Goal: Task Accomplishment & Management: Complete application form

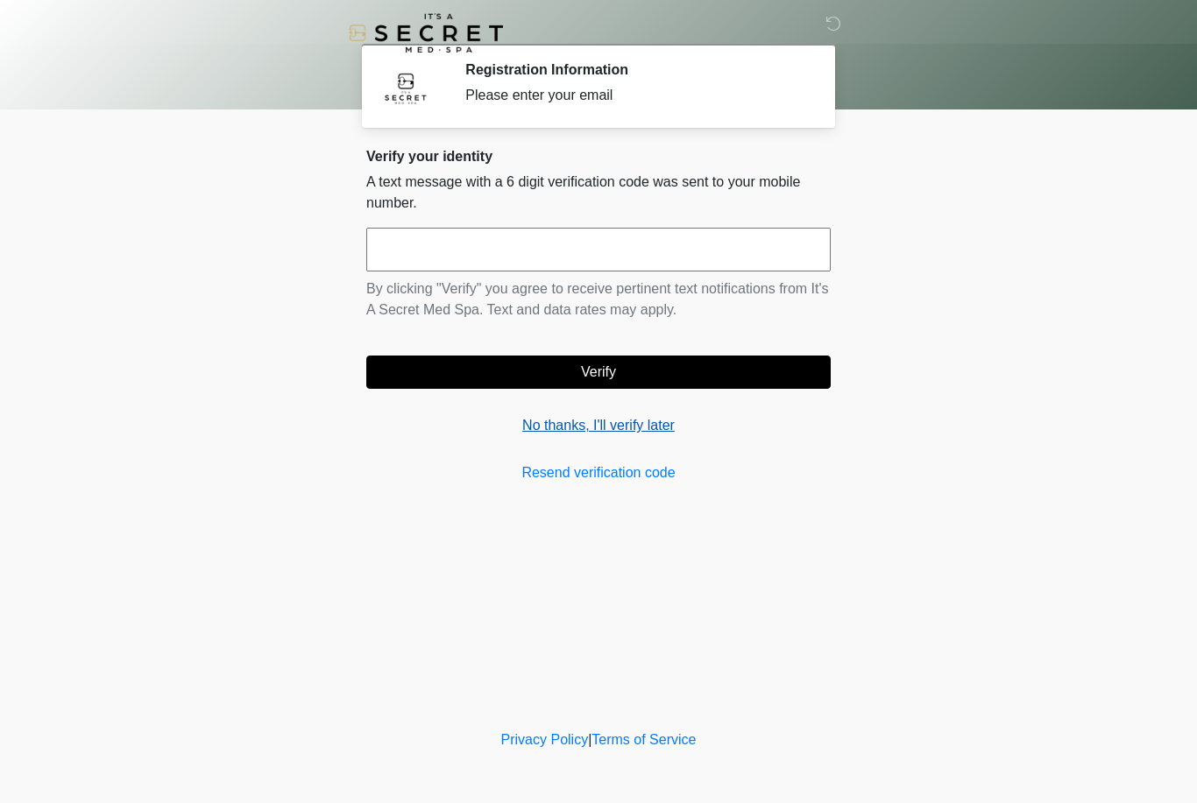
click at [682, 433] on link "No thanks, I'll verify later" at bounding box center [598, 425] width 464 height 21
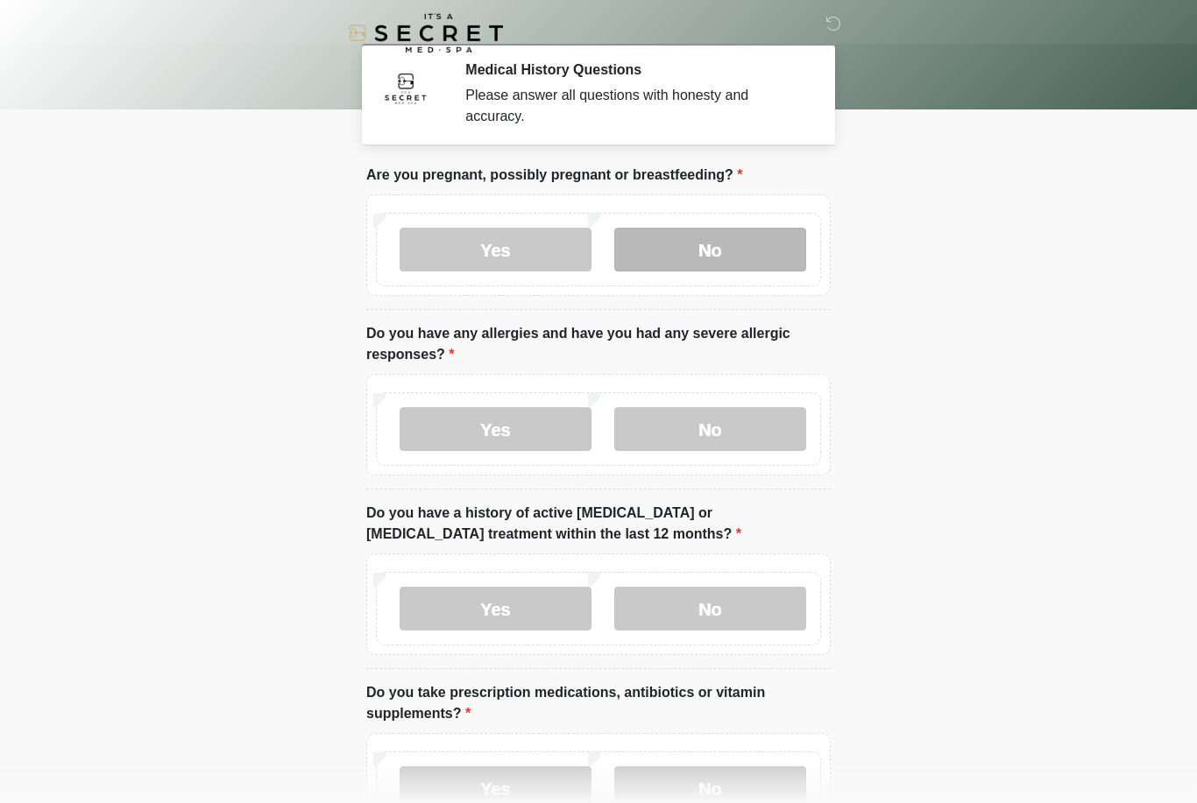
click at [724, 245] on label "No" at bounding box center [710, 250] width 192 height 44
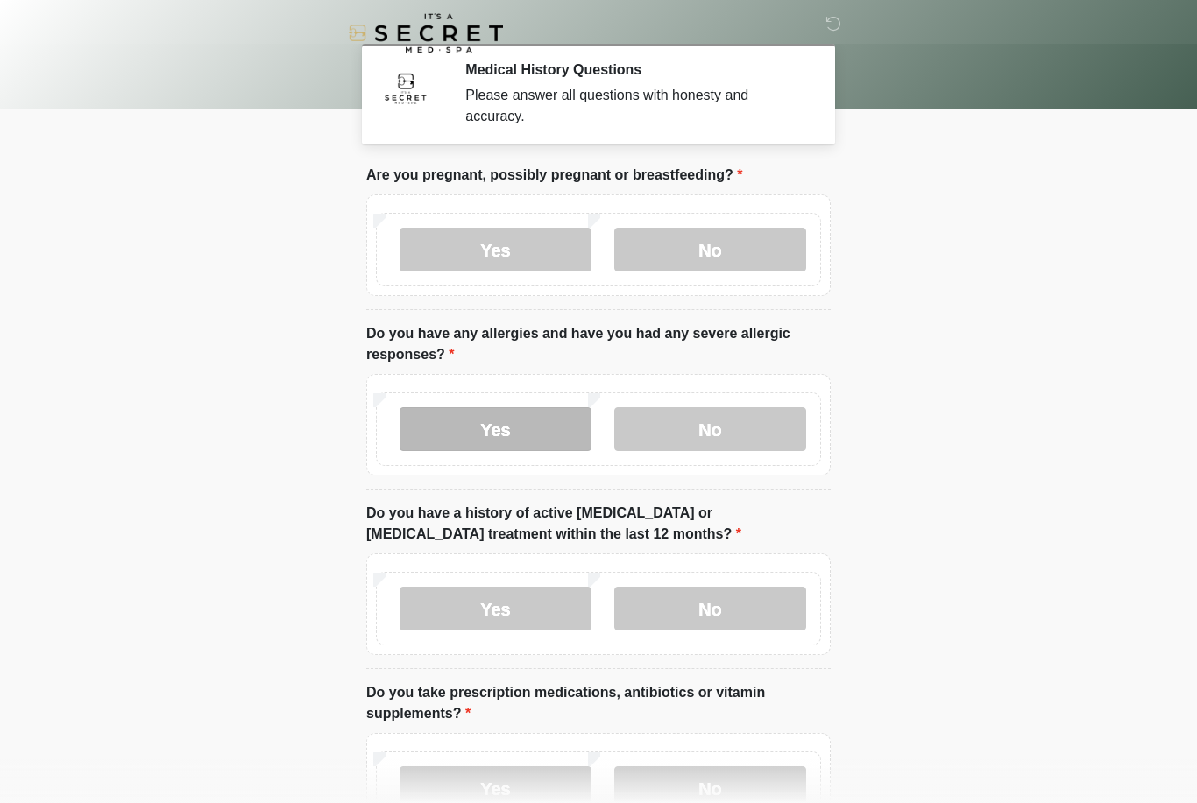
click at [575, 430] on label "Yes" at bounding box center [495, 429] width 192 height 44
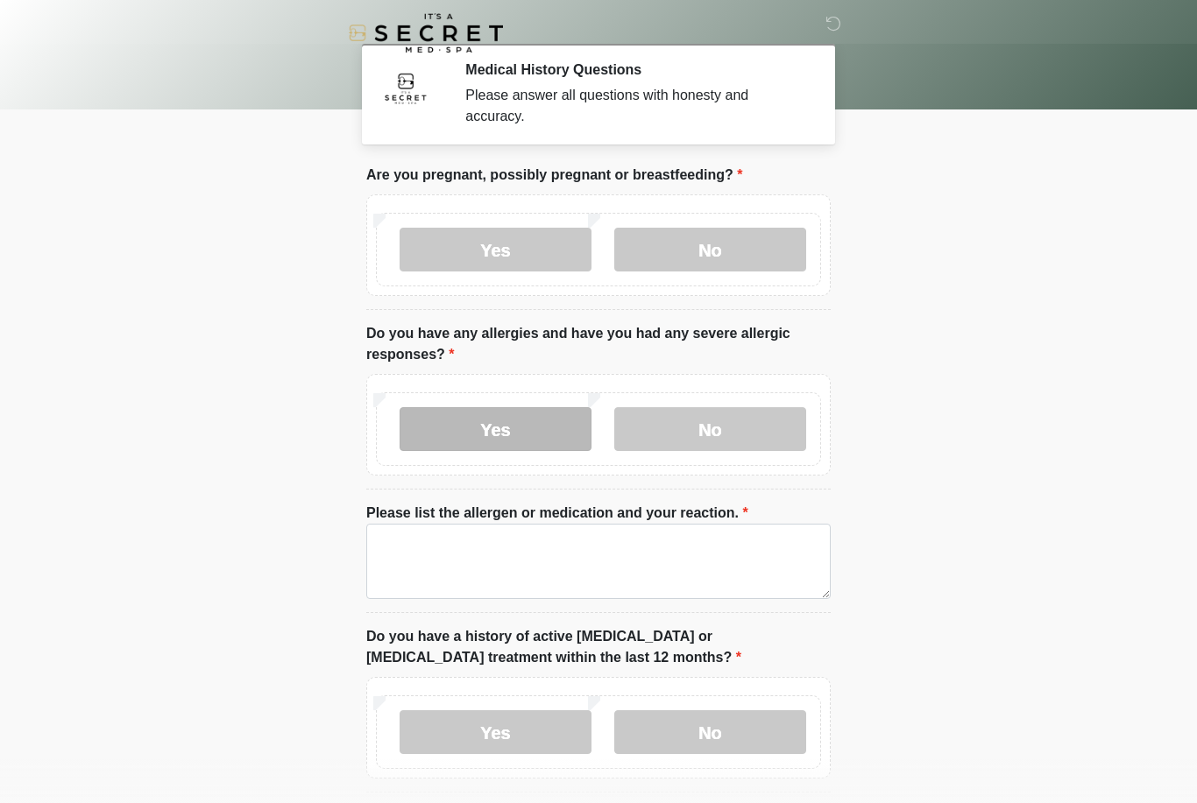
click at [558, 428] on label "Yes" at bounding box center [495, 429] width 192 height 44
click at [548, 424] on label "Yes" at bounding box center [495, 429] width 192 height 44
click at [502, 422] on label "Yes" at bounding box center [495, 429] width 192 height 44
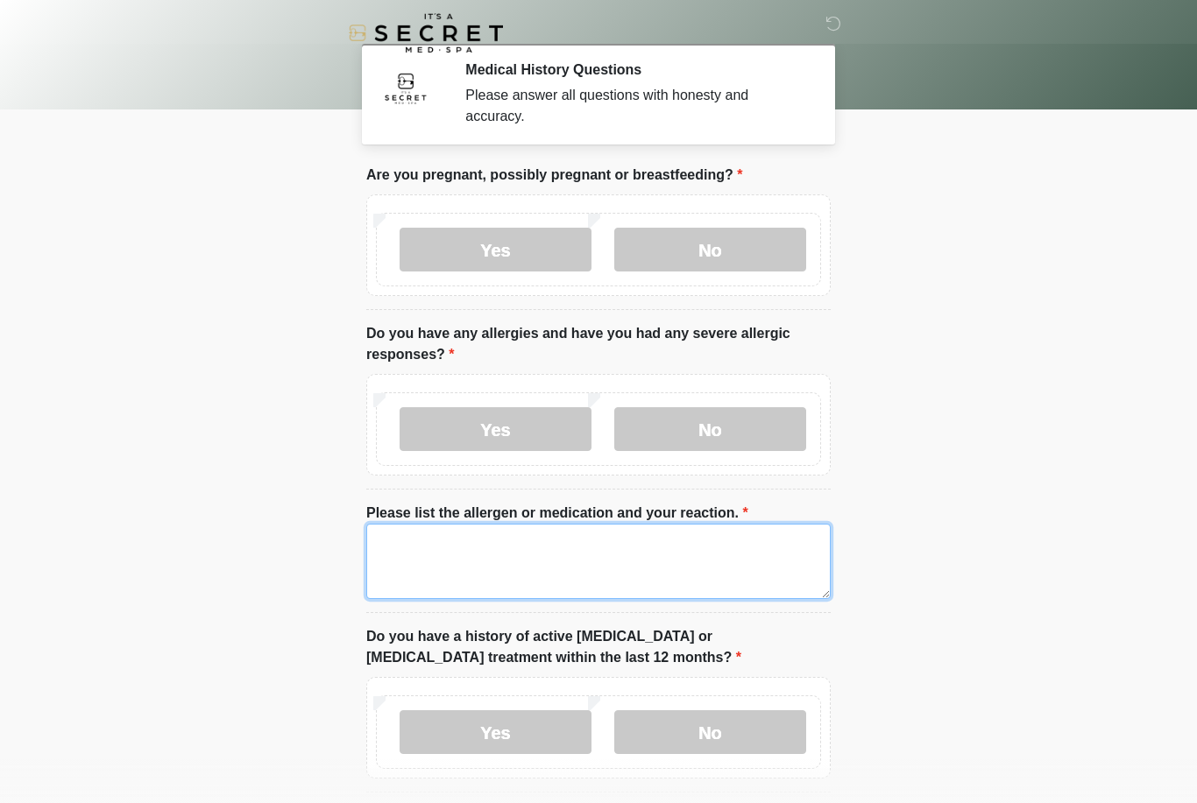
click at [438, 582] on textarea "Please list the allergen or medication and your reaction." at bounding box center [598, 561] width 464 height 75
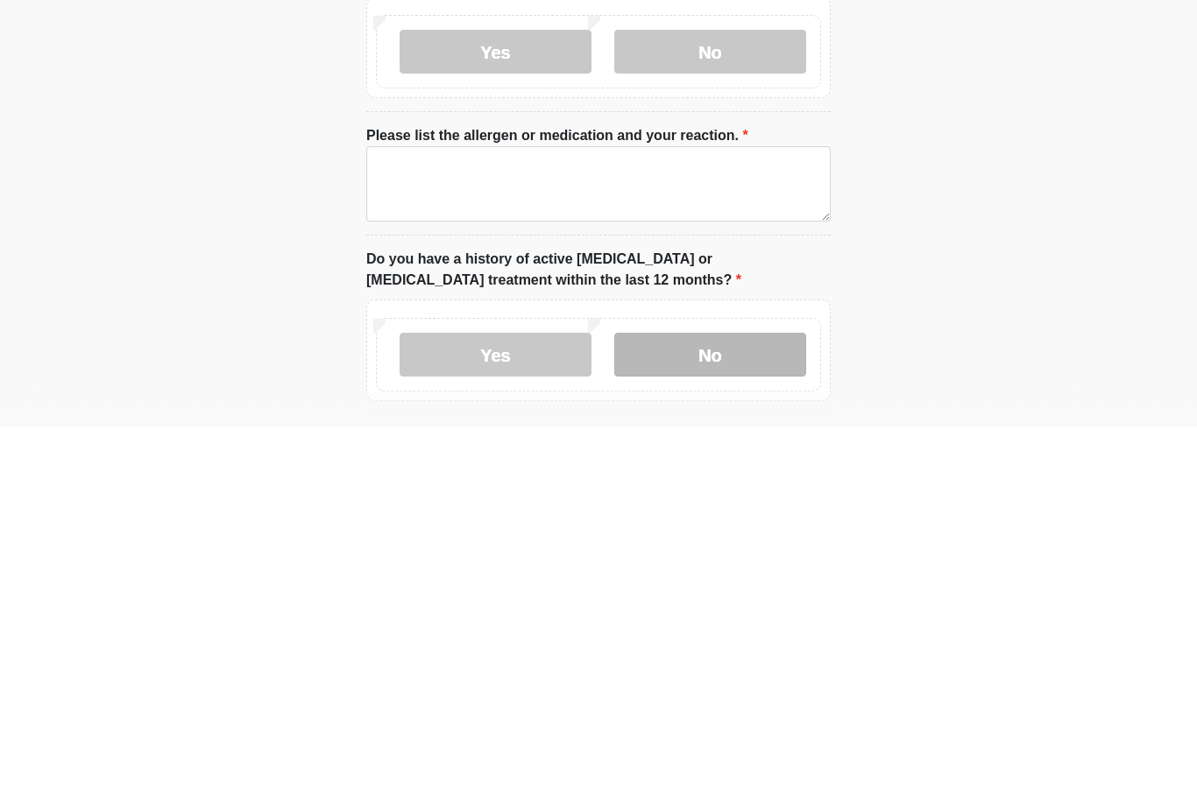
click at [737, 710] on label "No" at bounding box center [710, 732] width 192 height 44
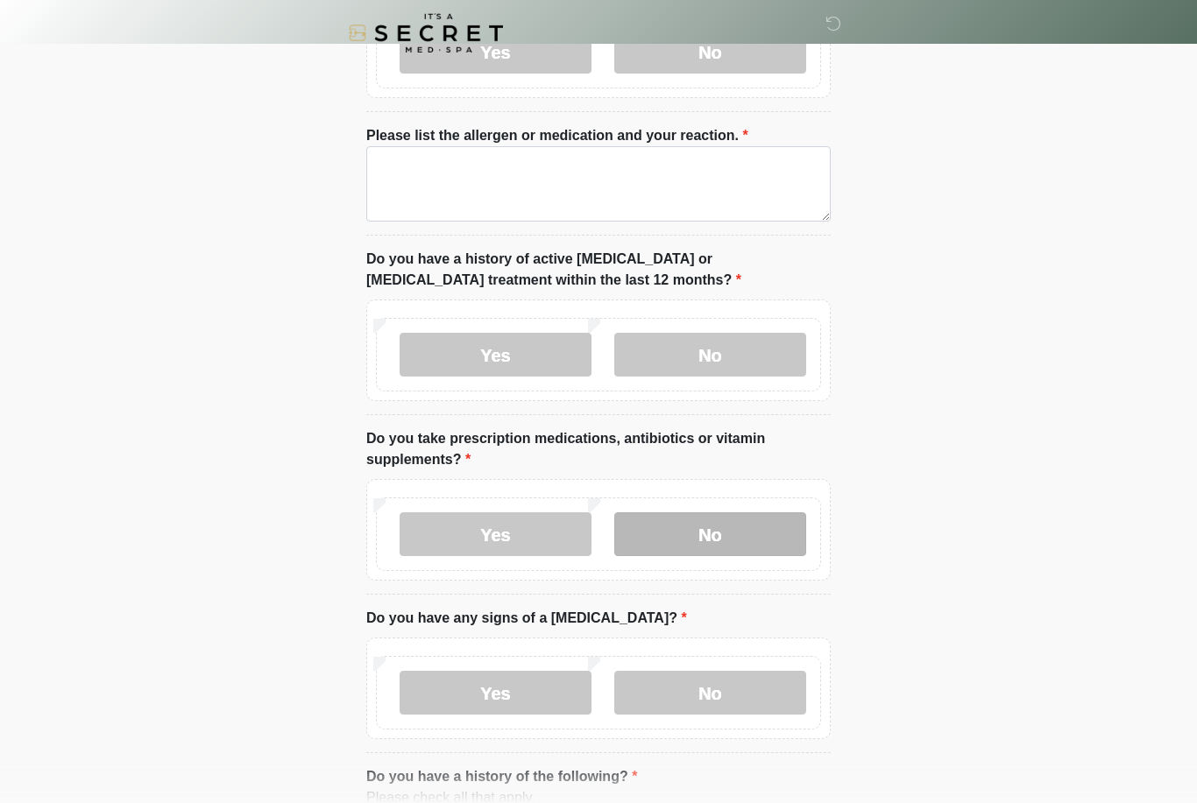
click at [729, 521] on label "No" at bounding box center [710, 534] width 192 height 44
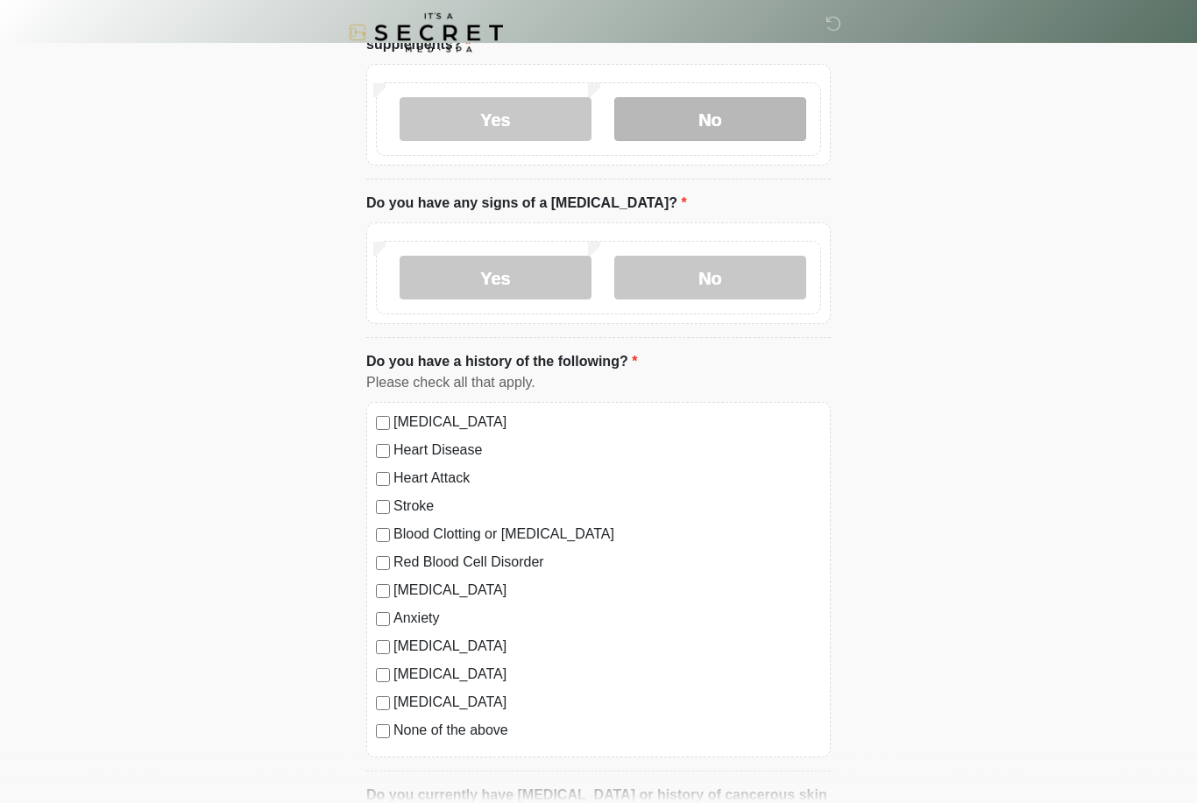
scroll to position [770, 0]
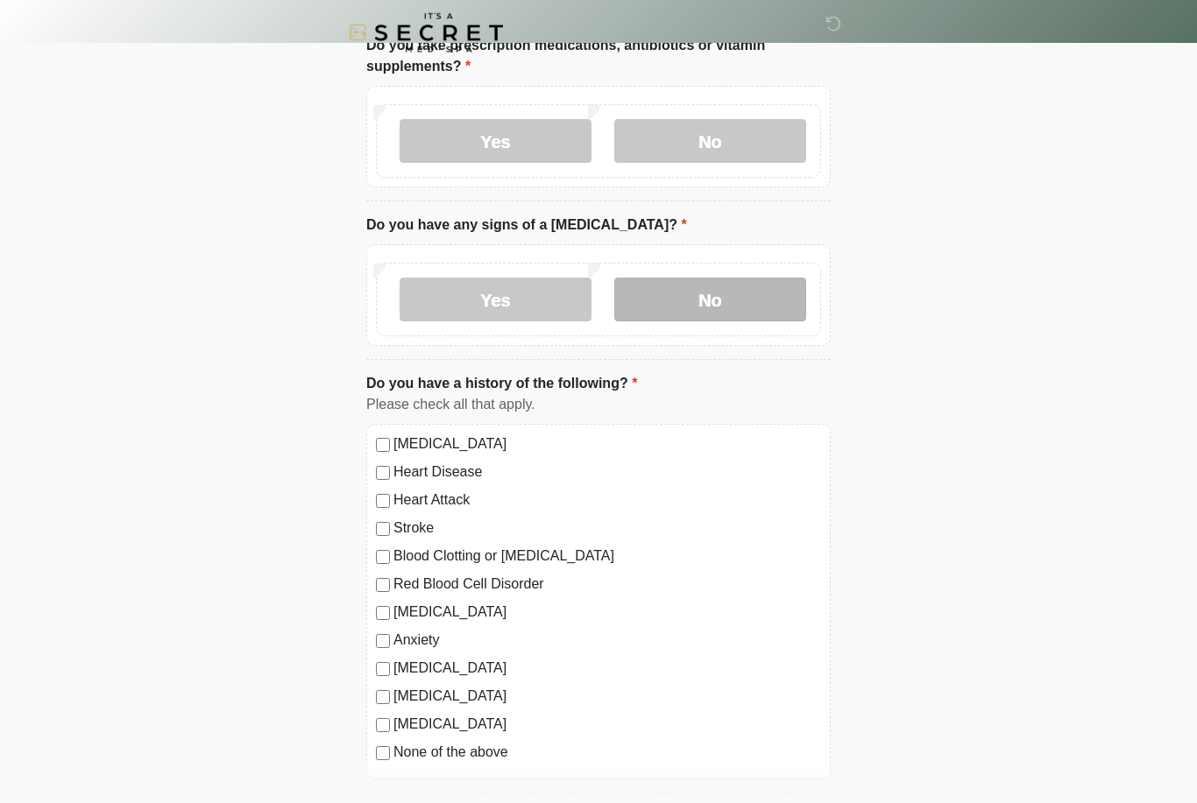
click at [736, 293] on label "No" at bounding box center [710, 301] width 192 height 44
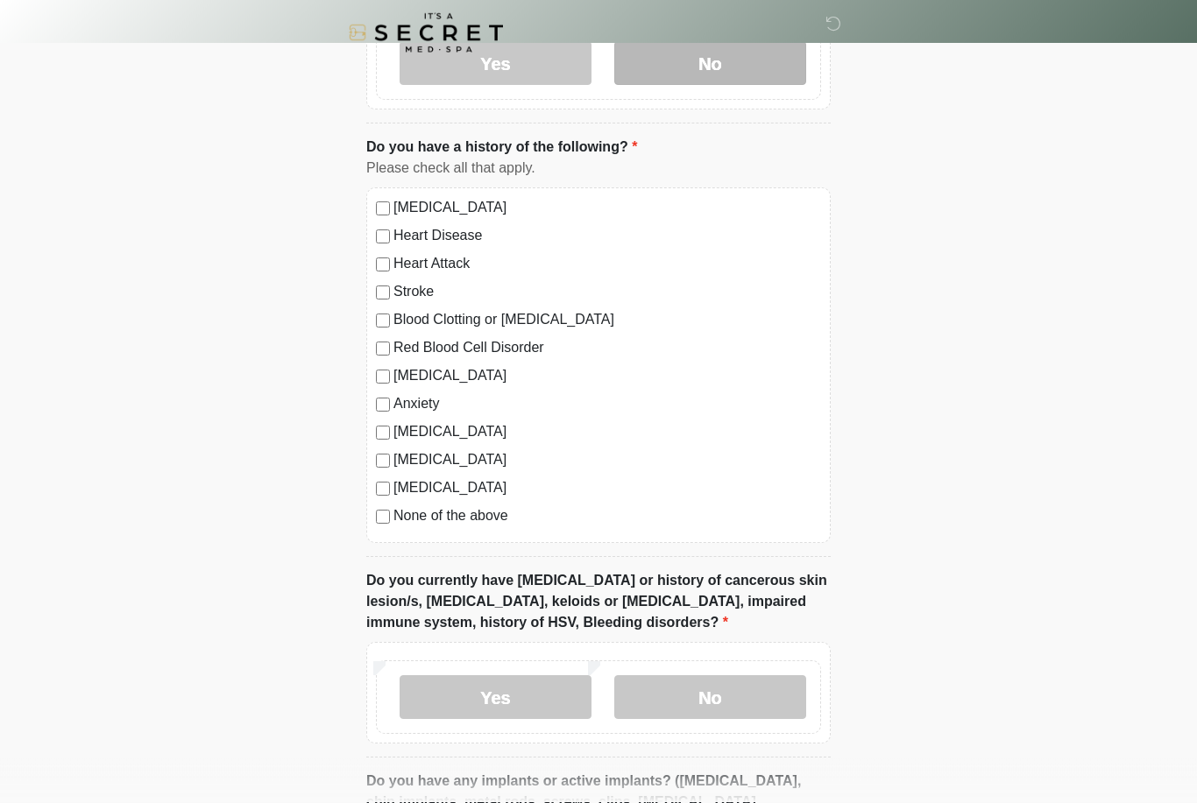
scroll to position [1007, 0]
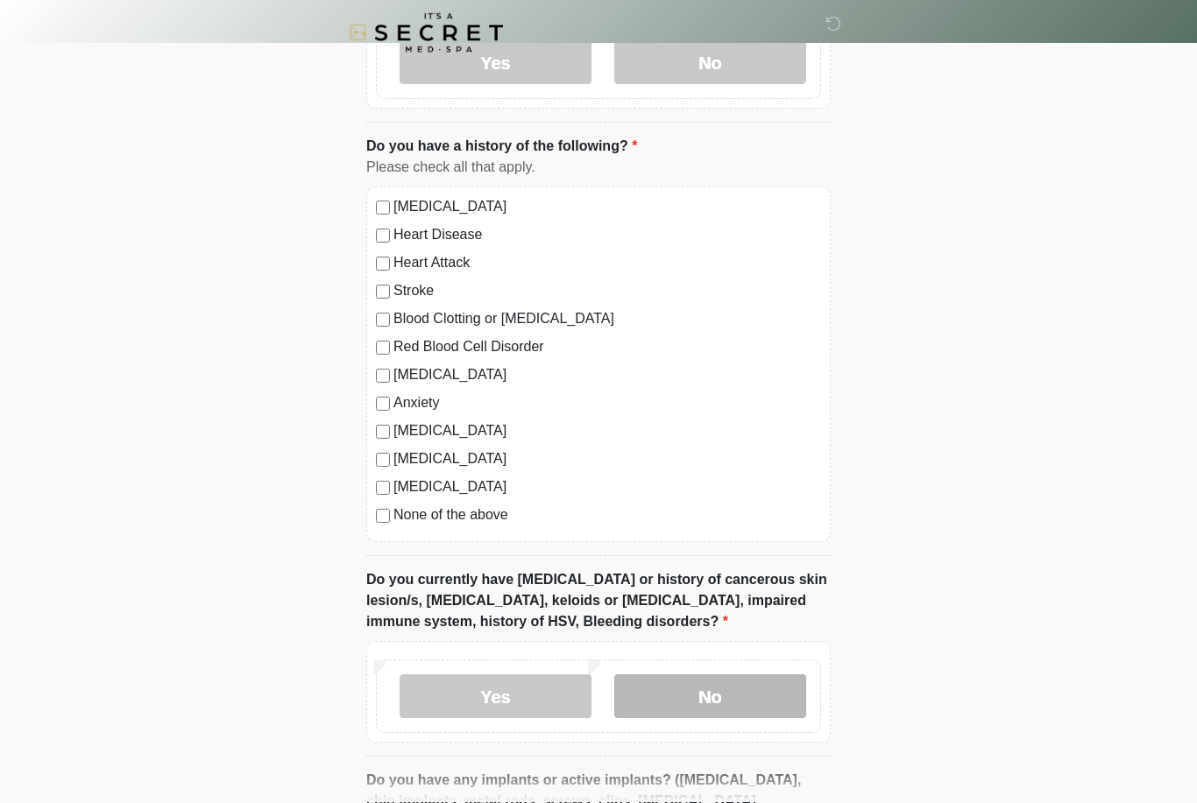
click at [704, 678] on label "No" at bounding box center [710, 697] width 192 height 44
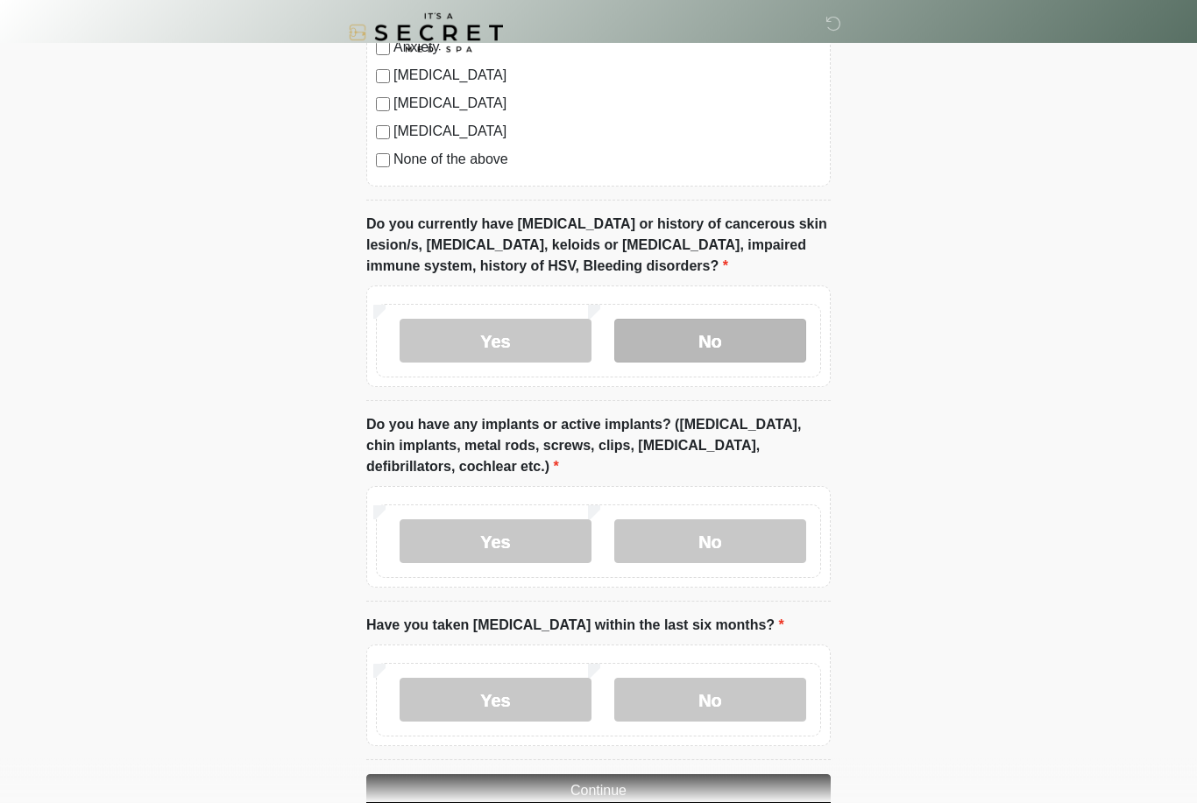
scroll to position [1403, 0]
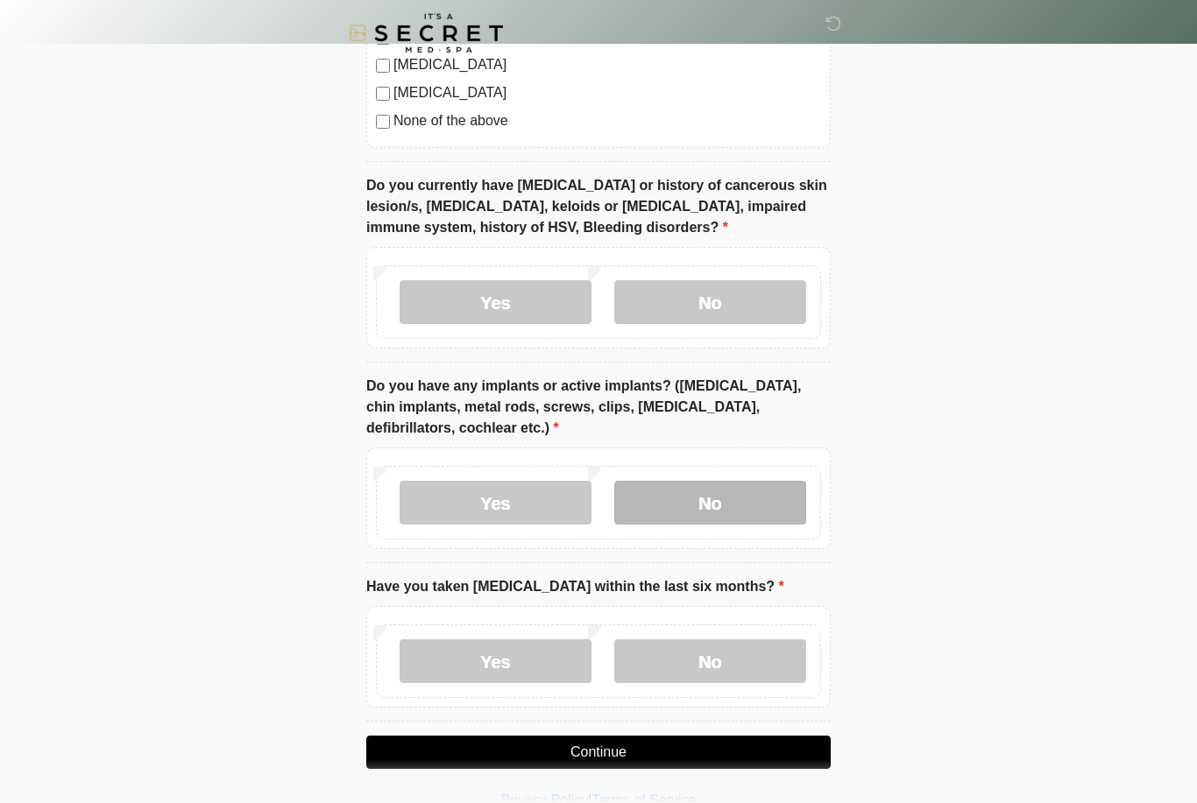
click at [734, 498] on label "No" at bounding box center [710, 503] width 192 height 44
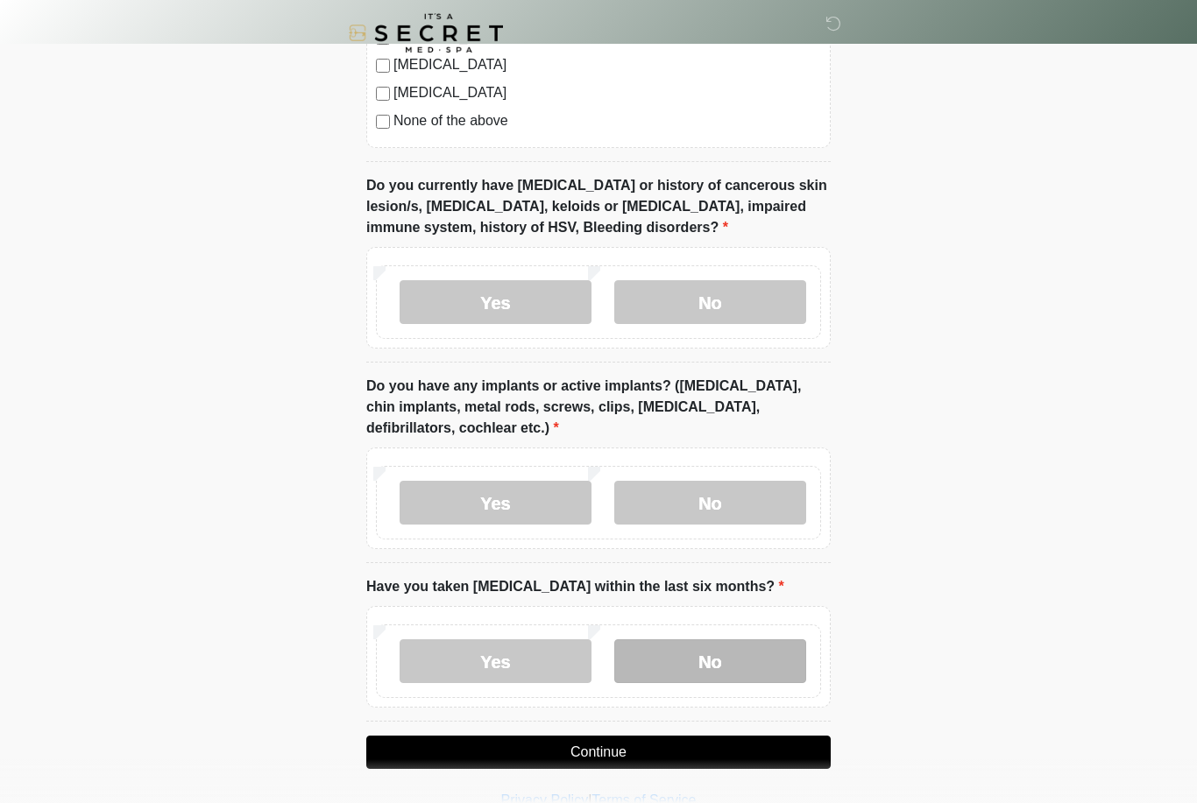
click at [743, 645] on label "No" at bounding box center [710, 662] width 192 height 44
click at [664, 749] on button "Continue" at bounding box center [598, 752] width 464 height 33
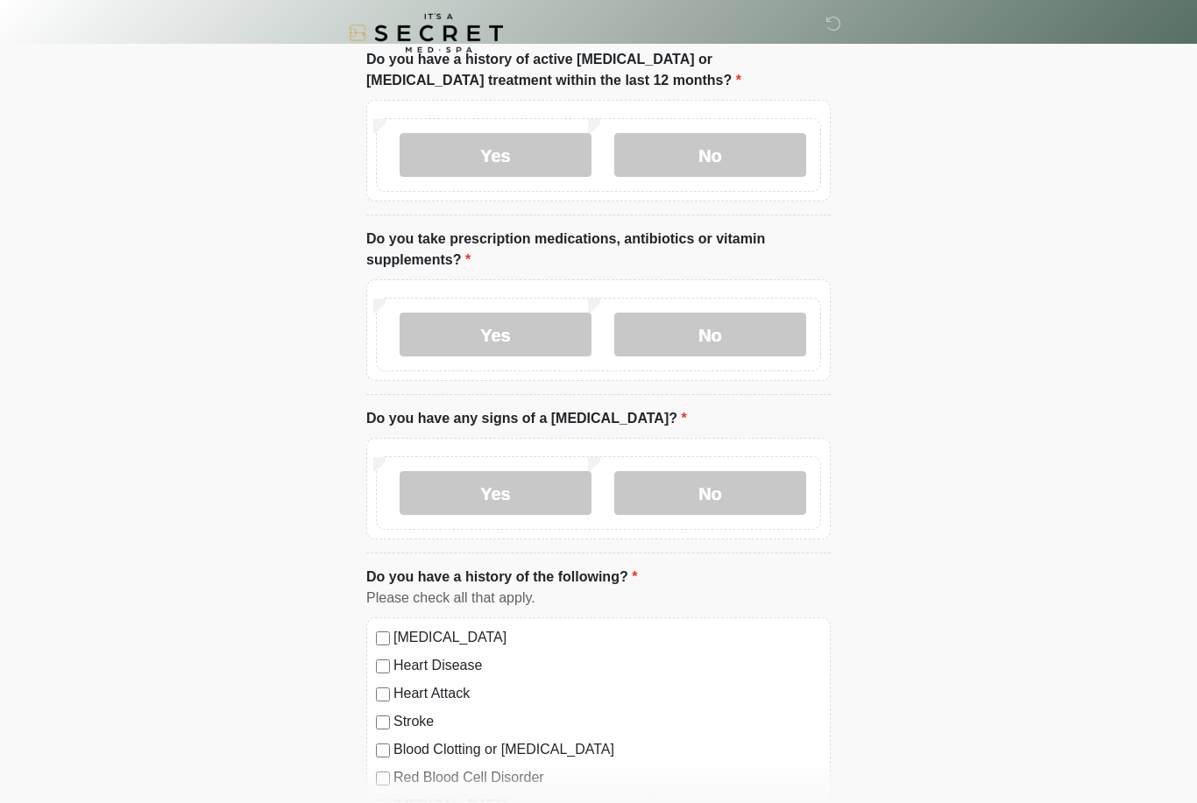
scroll to position [583, 0]
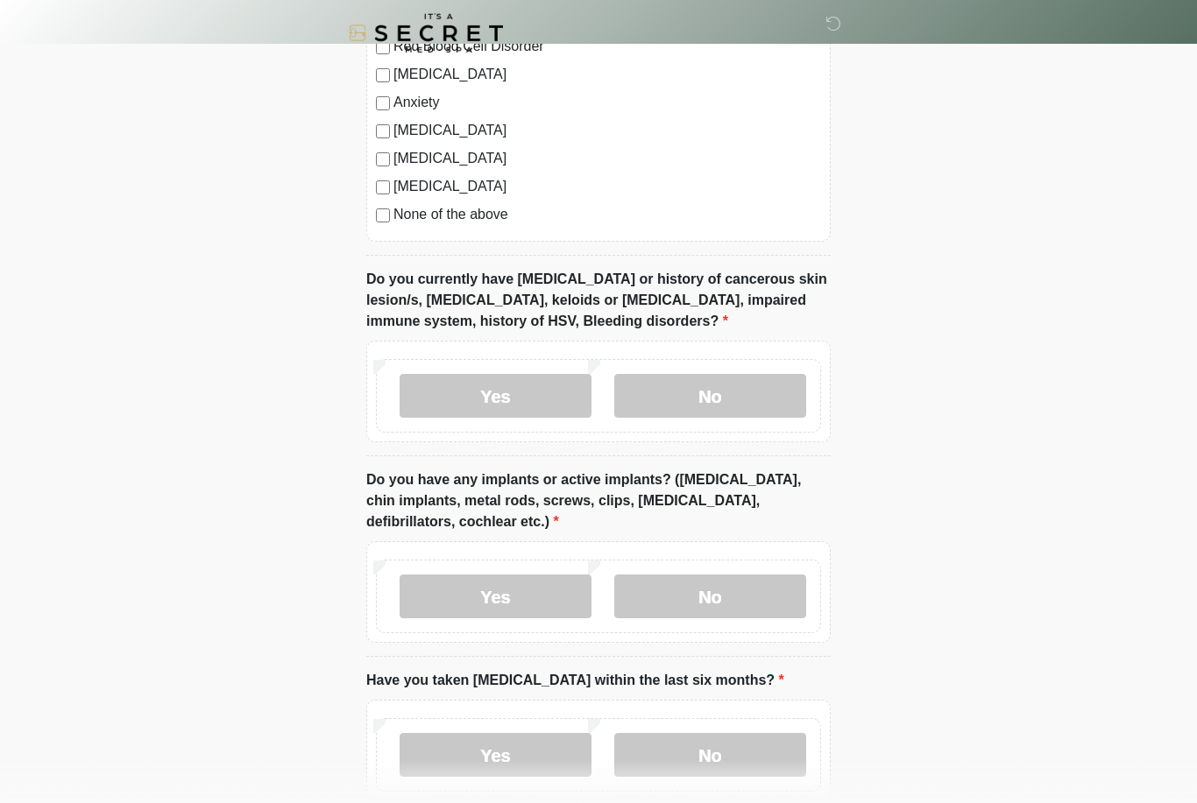
scroll to position [1403, 0]
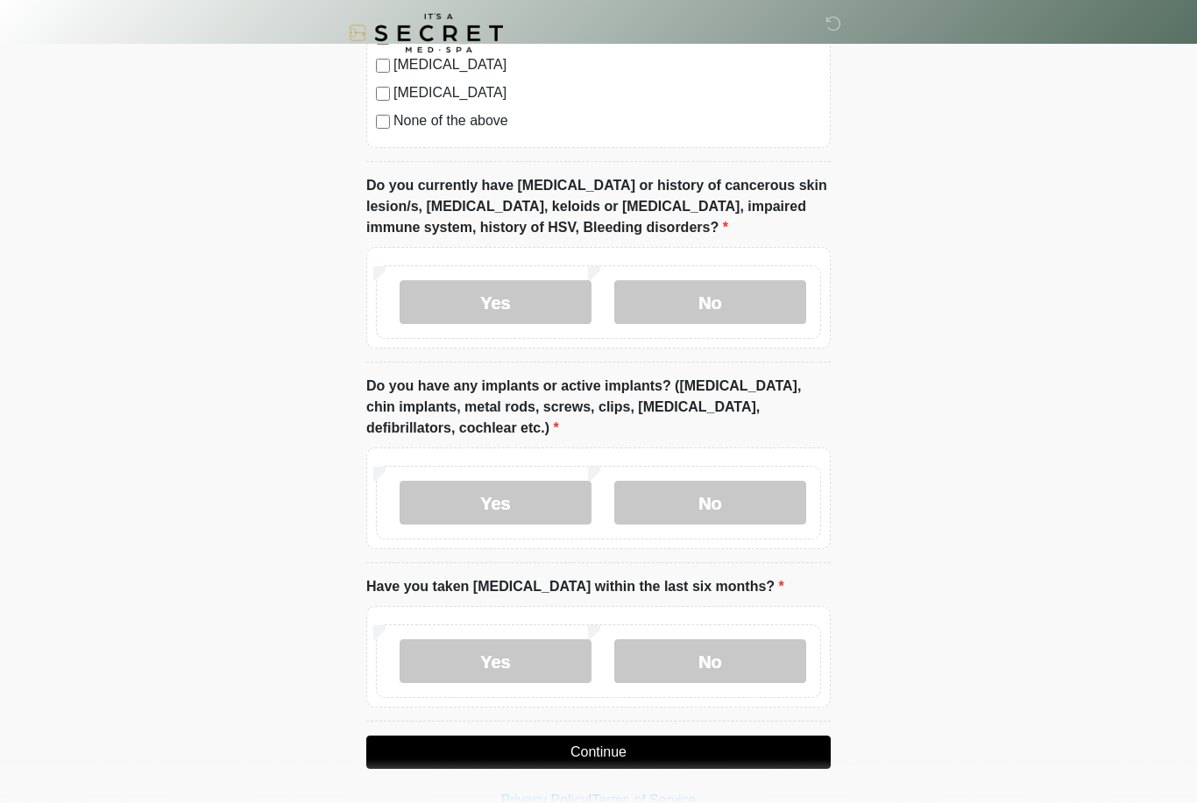
click at [689, 742] on button "Continue" at bounding box center [598, 752] width 464 height 33
click at [593, 748] on button "Continue" at bounding box center [598, 752] width 464 height 33
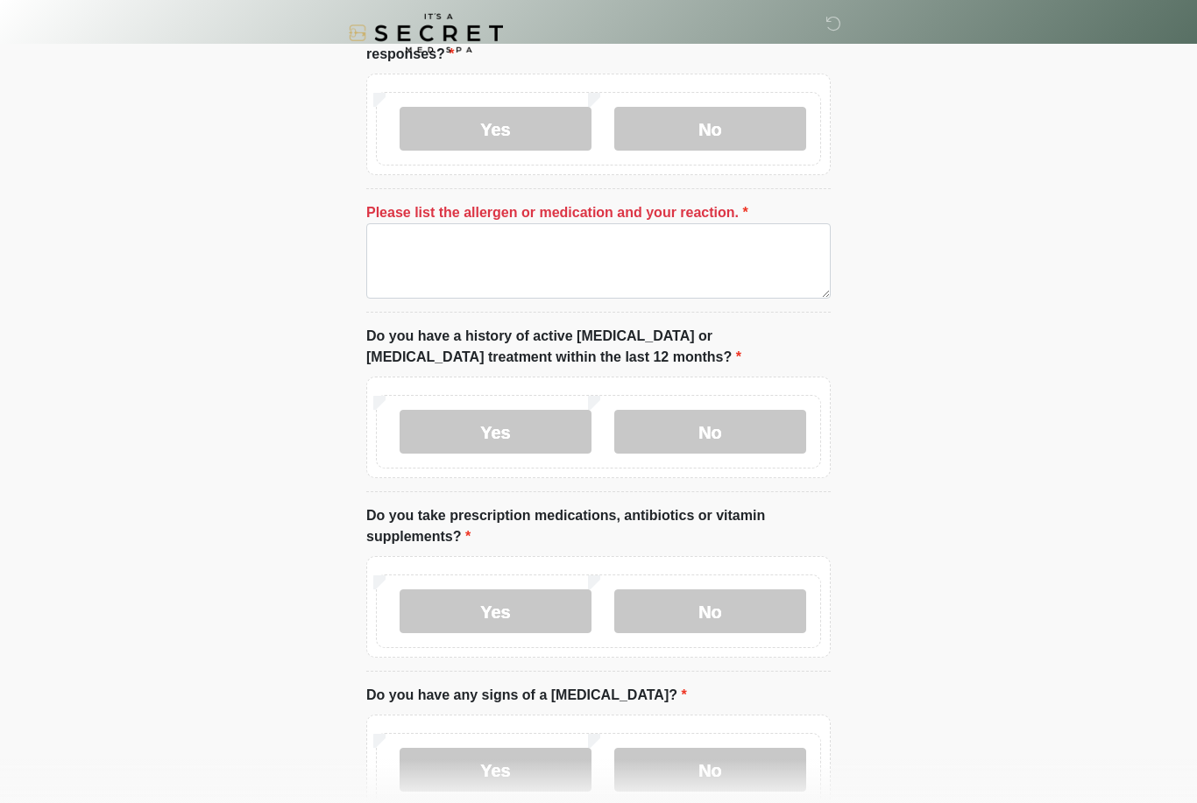
scroll to position [287, 0]
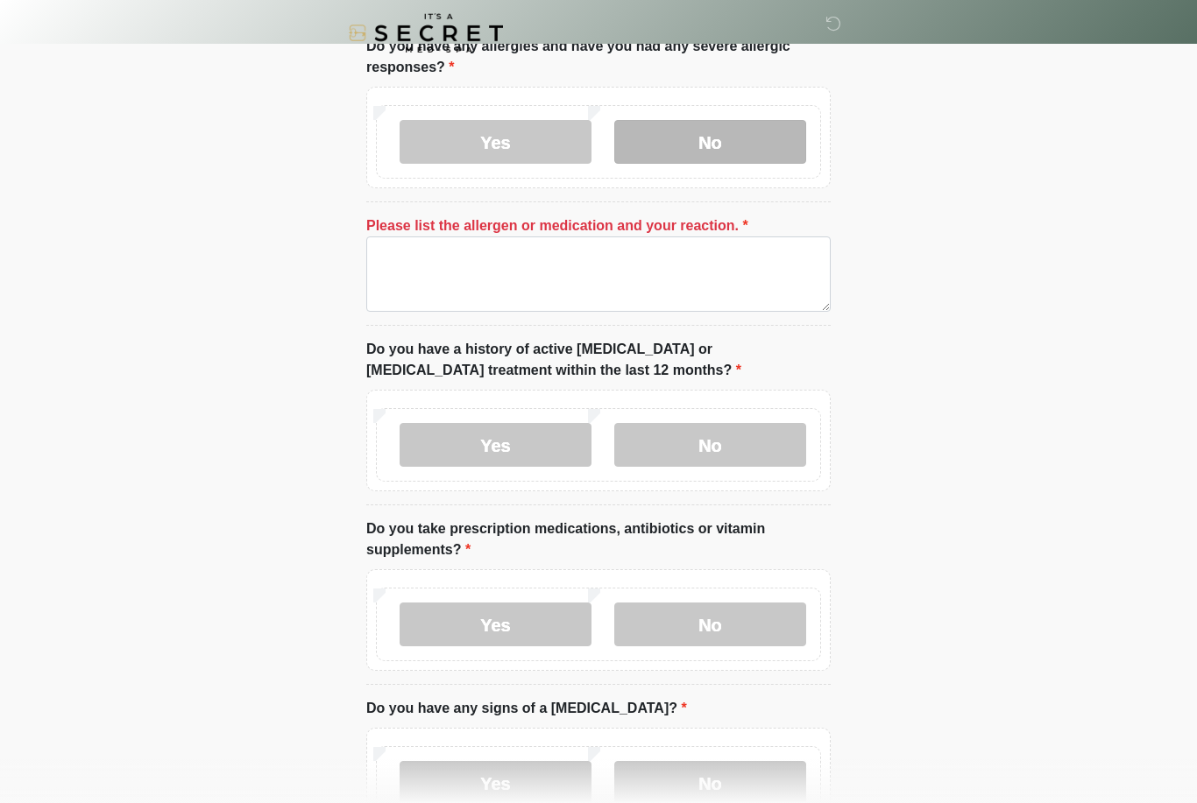
click at [684, 129] on label "No" at bounding box center [710, 142] width 192 height 44
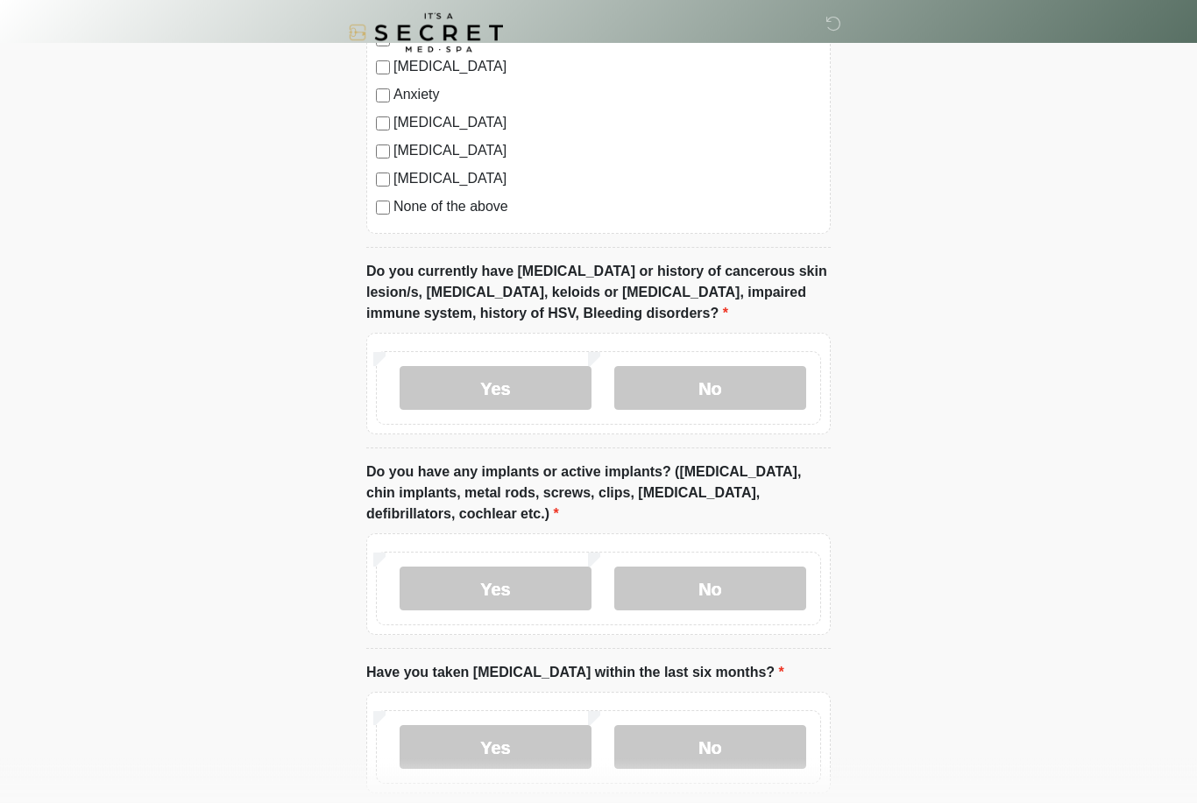
scroll to position [1280, 0]
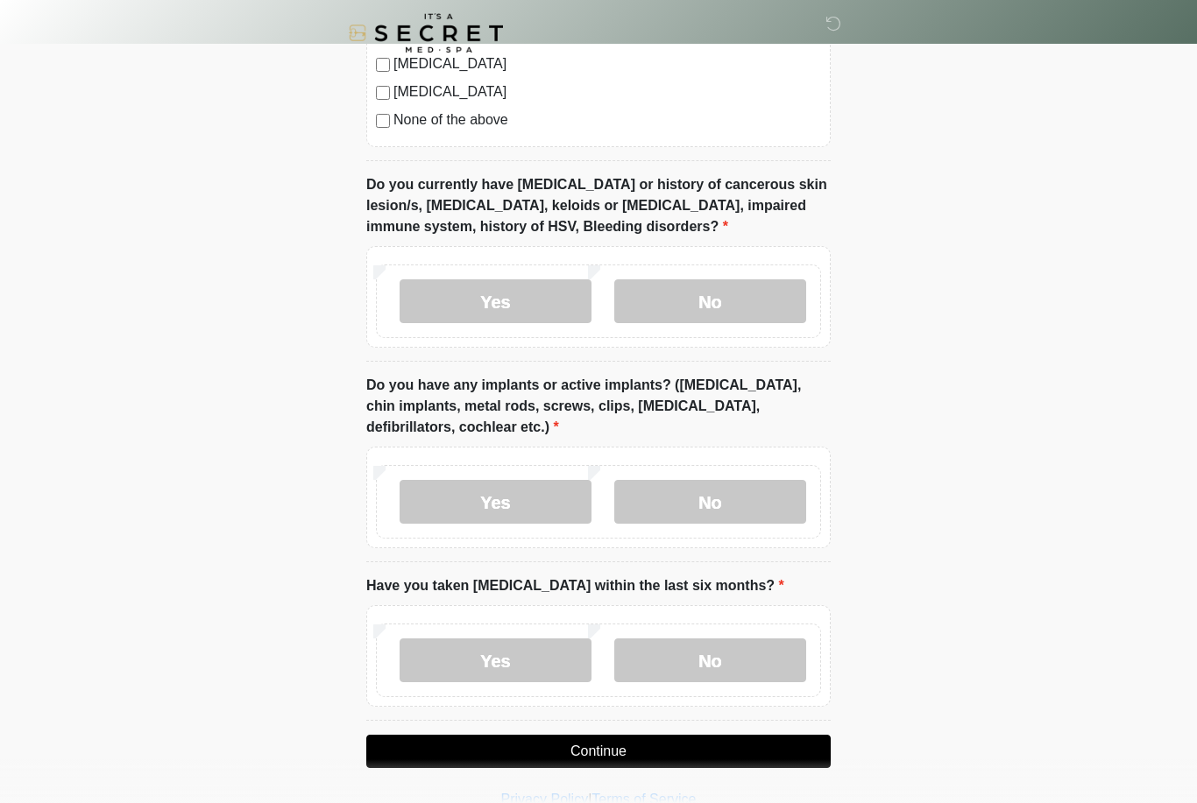
click at [729, 749] on button "Continue" at bounding box center [598, 751] width 464 height 33
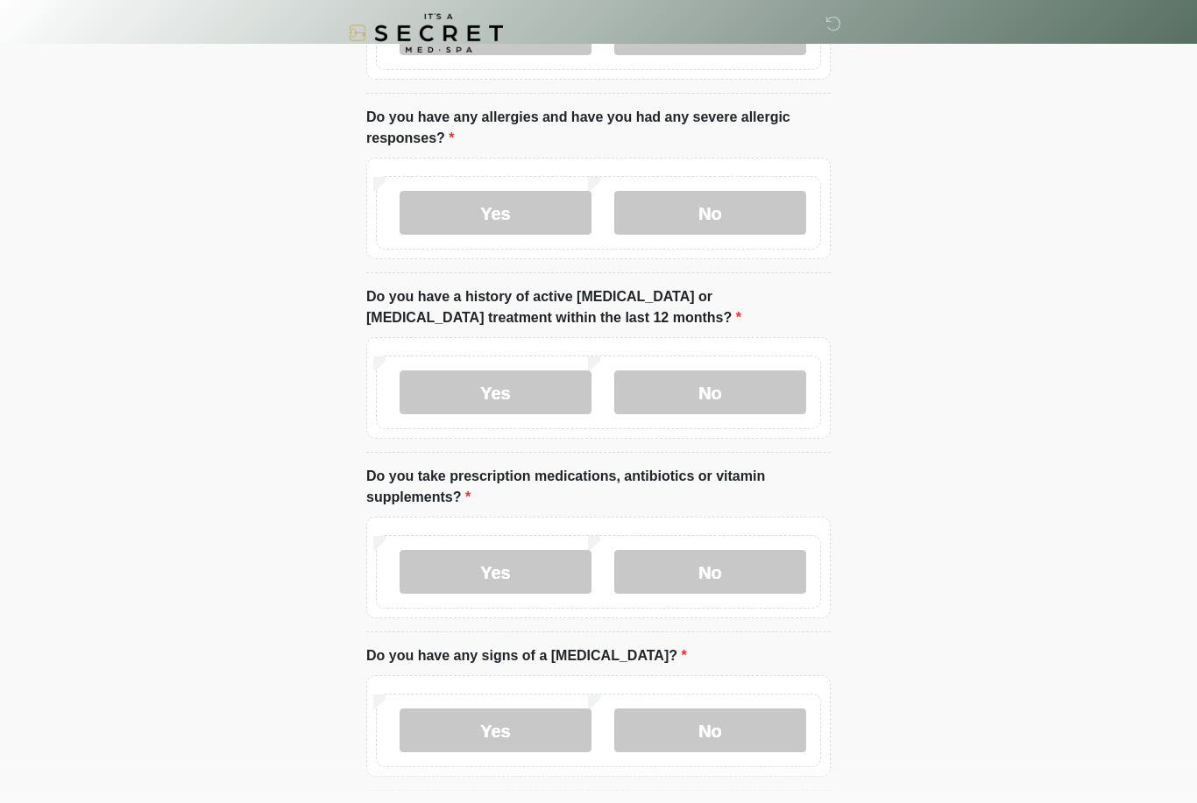
scroll to position [0, 0]
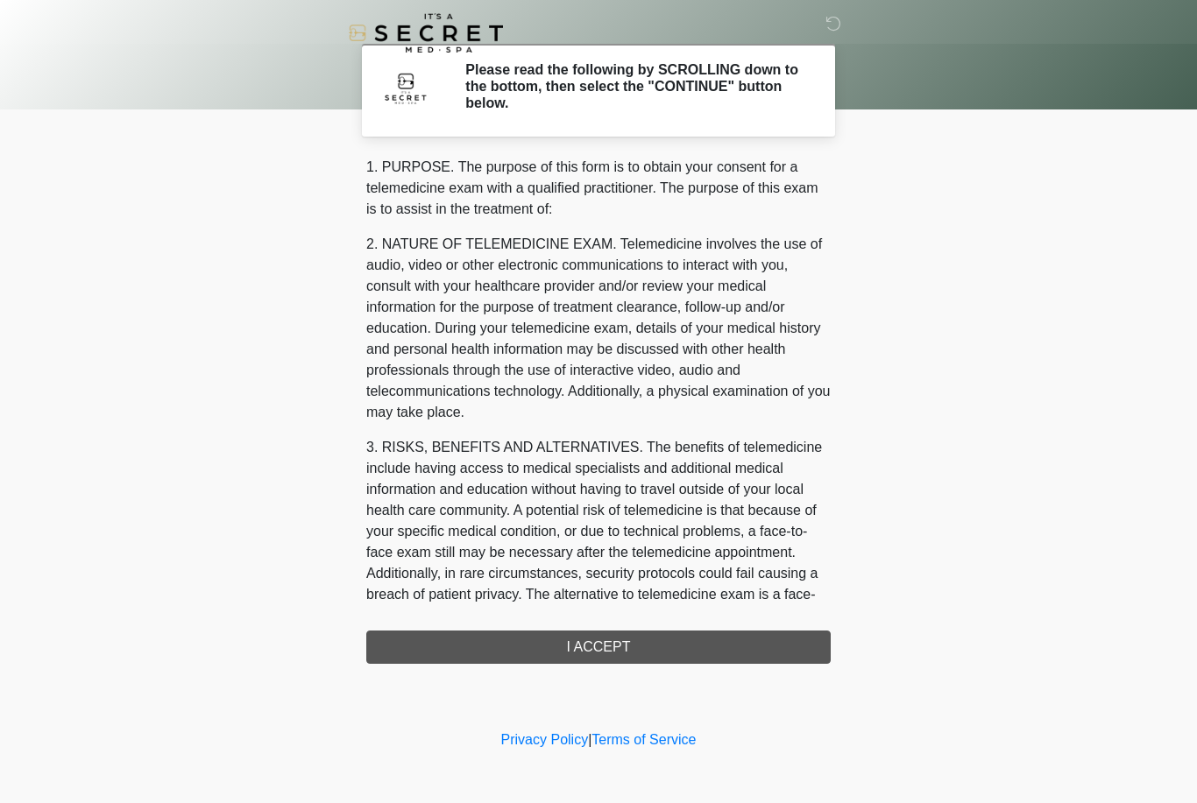
click at [756, 633] on div "1. PURPOSE. The purpose of this form is to obtain your consent for a telemedici…" at bounding box center [598, 410] width 464 height 507
click at [610, 644] on div "1. PURPOSE. The purpose of this form is to obtain your consent for a telemedici…" at bounding box center [598, 410] width 464 height 507
click at [584, 651] on div "1. PURPOSE. The purpose of this form is to obtain your consent for a telemedici…" at bounding box center [598, 410] width 464 height 507
click at [568, 656] on div "1. PURPOSE. The purpose of this form is to obtain your consent for a telemedici…" at bounding box center [598, 410] width 464 height 507
click at [574, 668] on div "‎ ‎ Please read the following by SCROLLING down to the bottom, then select the …" at bounding box center [599, 363] width 526 height 691
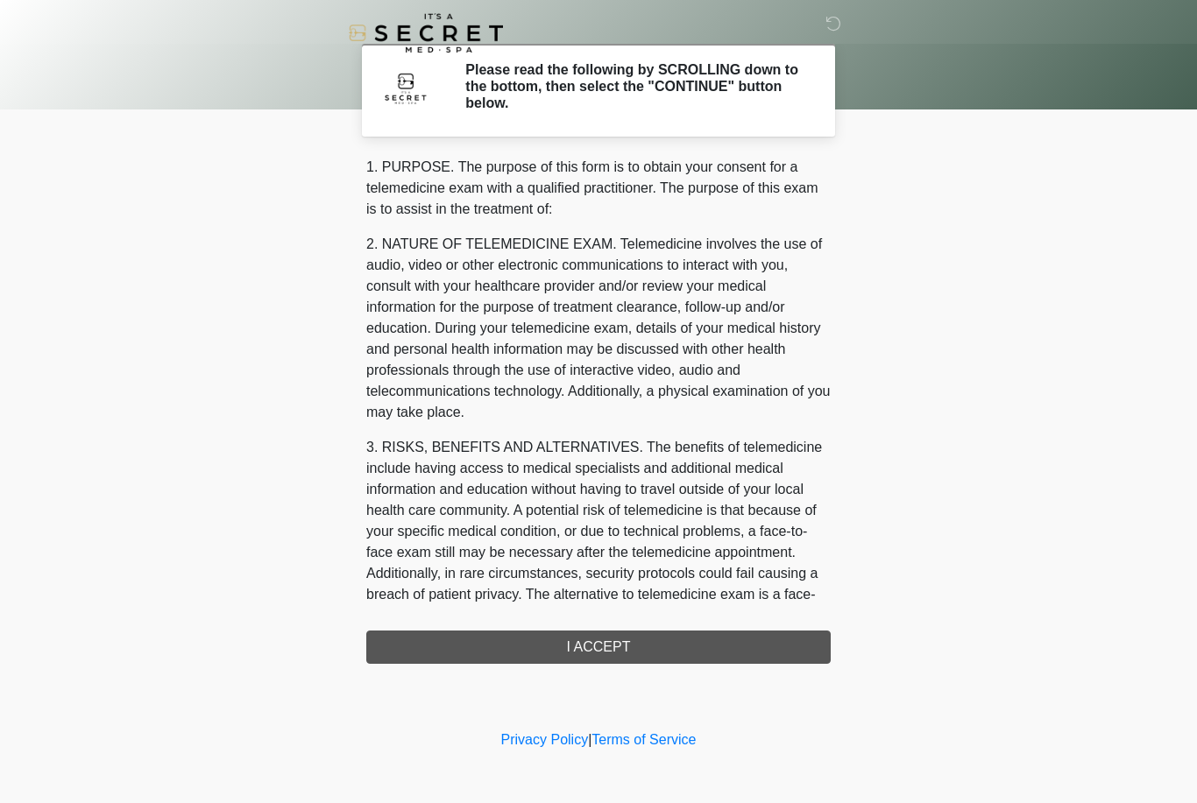
click at [573, 668] on div "‎ ‎ Please read the following by SCROLLING down to the bottom, then select the …" at bounding box center [599, 363] width 526 height 691
click at [584, 651] on div "1. PURPOSE. The purpose of this form is to obtain your consent for a telemedici…" at bounding box center [598, 410] width 464 height 507
click at [490, 645] on div "1. PURPOSE. The purpose of this form is to obtain your consent for a telemedici…" at bounding box center [598, 410] width 464 height 507
click at [535, 640] on div "1. PURPOSE. The purpose of this form is to obtain your consent for a telemedici…" at bounding box center [598, 410] width 464 height 507
click at [583, 640] on div "1. PURPOSE. The purpose of this form is to obtain your consent for a telemedici…" at bounding box center [598, 410] width 464 height 507
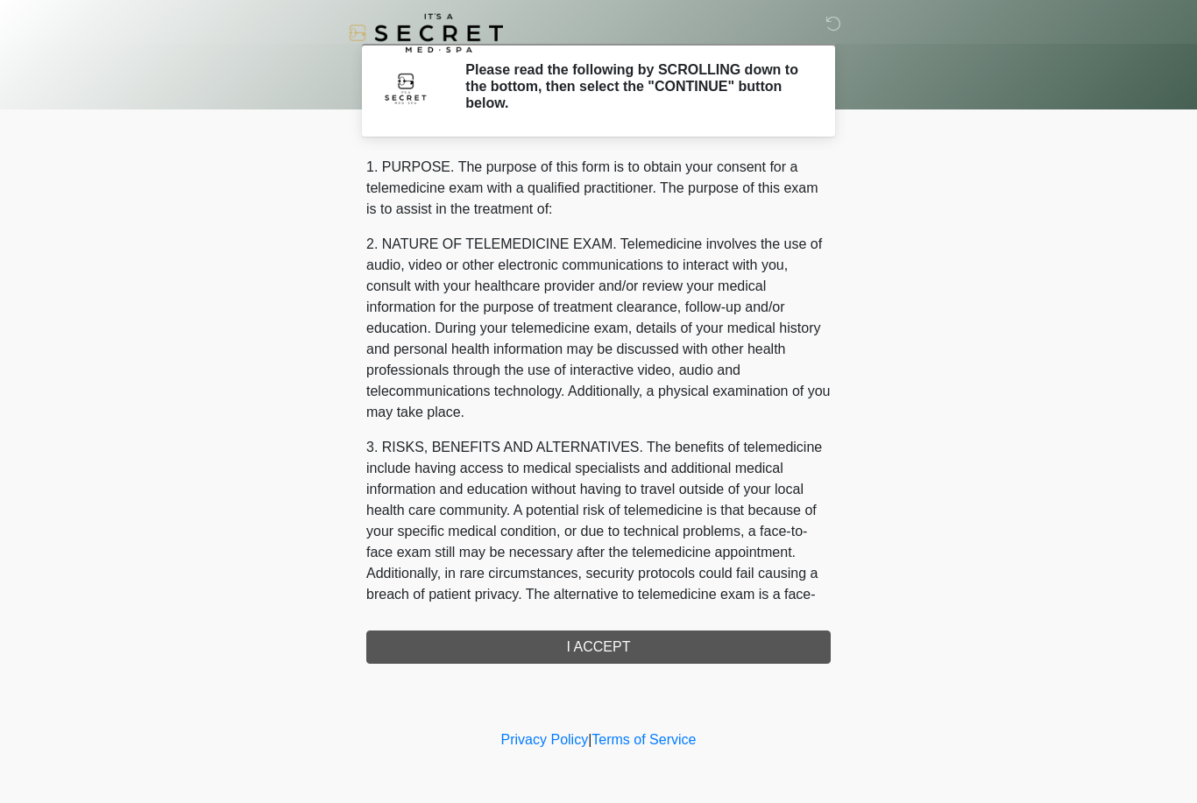
click at [582, 639] on div "1. PURPOSE. The purpose of this form is to obtain your consent for a telemedici…" at bounding box center [598, 410] width 464 height 507
click at [605, 642] on div "1. PURPOSE. The purpose of this form is to obtain your consent for a telemedici…" at bounding box center [598, 410] width 464 height 507
click at [604, 641] on div "1. PURPOSE. The purpose of this form is to obtain your consent for a telemedici…" at bounding box center [598, 410] width 464 height 507
click at [621, 647] on div "1. PURPOSE. The purpose of this form is to obtain your consent for a telemedici…" at bounding box center [598, 410] width 464 height 507
click at [620, 647] on div "1. PURPOSE. The purpose of this form is to obtain your consent for a telemedici…" at bounding box center [598, 410] width 464 height 507
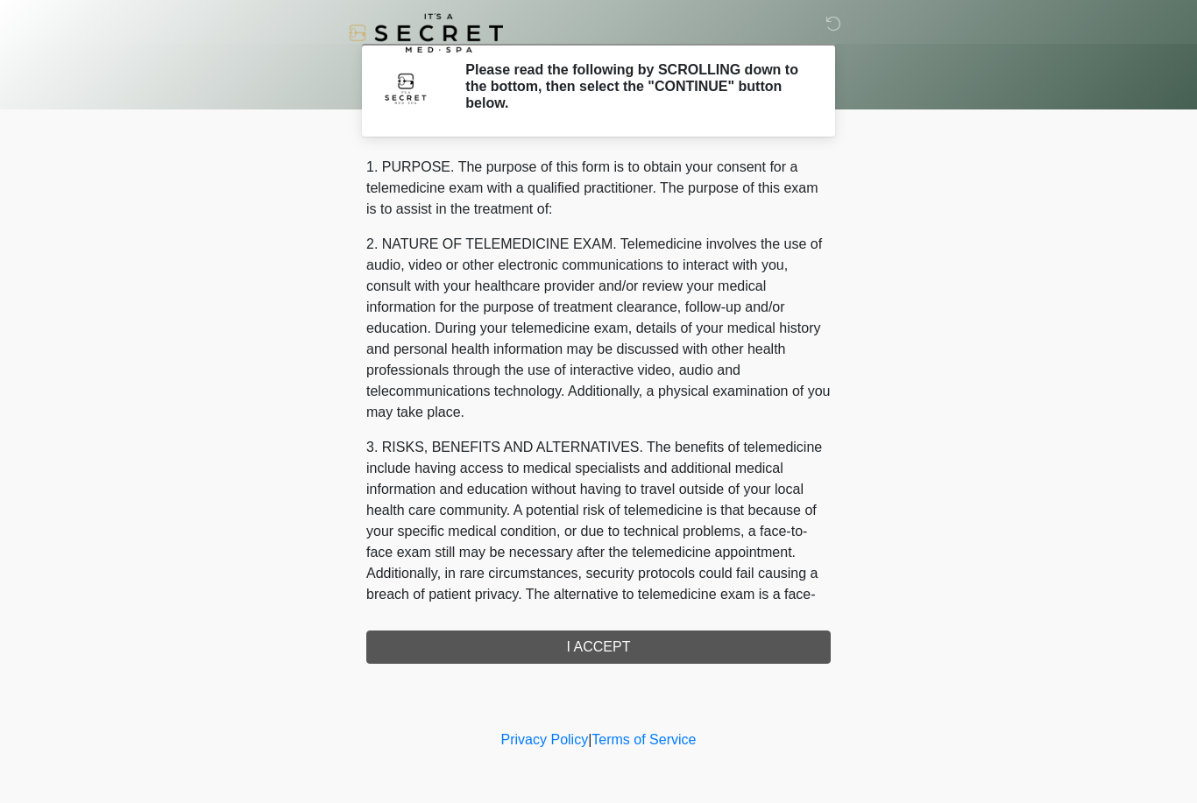
scroll to position [67, 0]
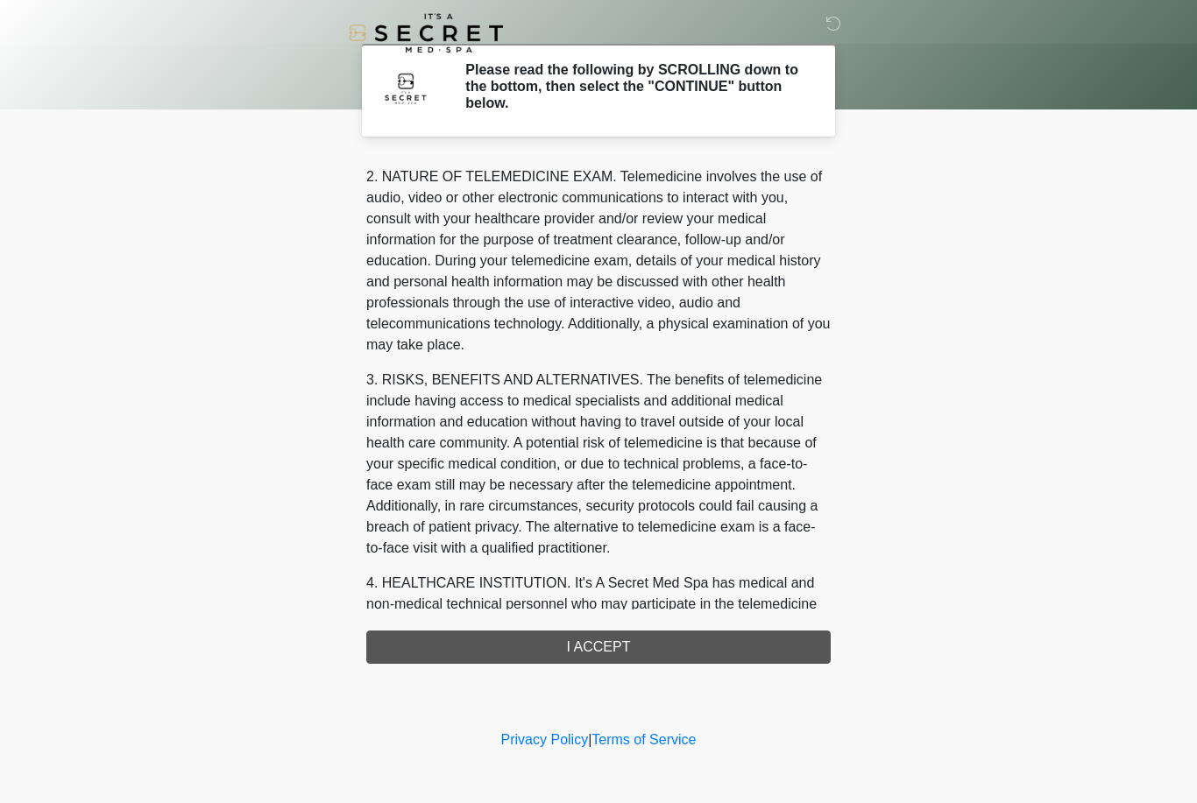
click at [657, 633] on div "1. PURPOSE. The purpose of this form is to obtain your consent for a telemedici…" at bounding box center [598, 410] width 464 height 507
click at [595, 654] on div "1. PURPOSE. The purpose of this form is to obtain your consent for a telemedici…" at bounding box center [598, 410] width 464 height 507
click at [606, 648] on div "1. PURPOSE. The purpose of this form is to obtain your consent for a telemedici…" at bounding box center [598, 410] width 464 height 507
click at [606, 647] on div "1. PURPOSE. The purpose of this form is to obtain your consent for a telemedici…" at bounding box center [598, 410] width 464 height 507
click at [481, 656] on div "1. PURPOSE. The purpose of this form is to obtain your consent for a telemedici…" at bounding box center [598, 410] width 464 height 507
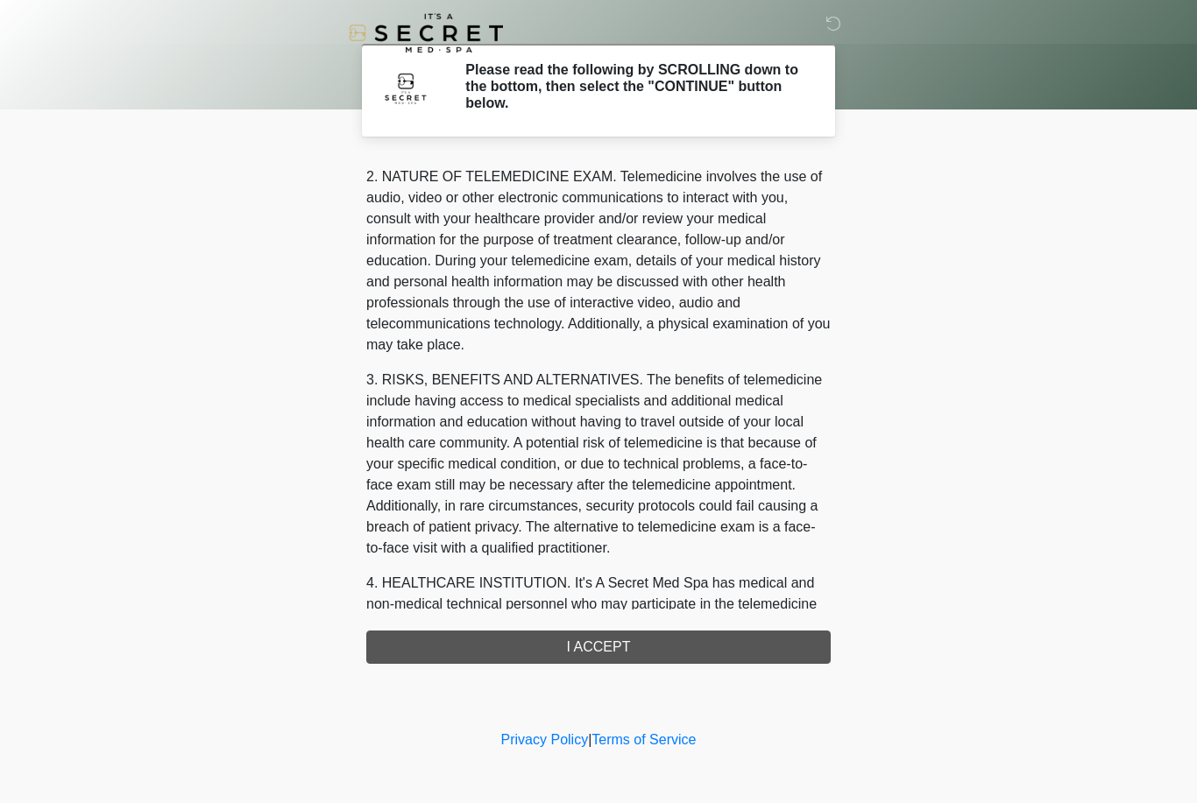
click at [517, 643] on div "1. PURPOSE. The purpose of this form is to obtain your consent for a telemedici…" at bounding box center [598, 410] width 464 height 507
click at [472, 648] on div "1. PURPOSE. The purpose of this form is to obtain your consent for a telemedici…" at bounding box center [598, 410] width 464 height 507
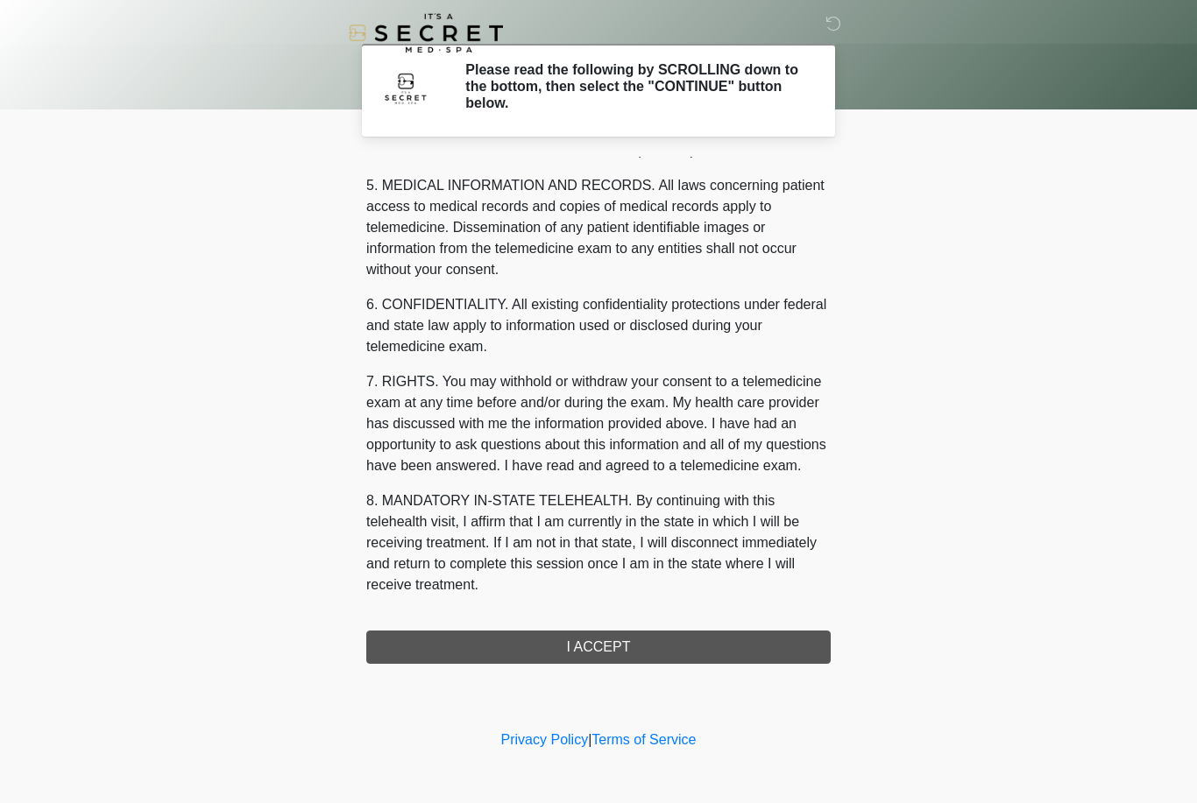
scroll to position [563, 0]
click at [561, 643] on button "I ACCEPT" at bounding box center [598, 647] width 464 height 33
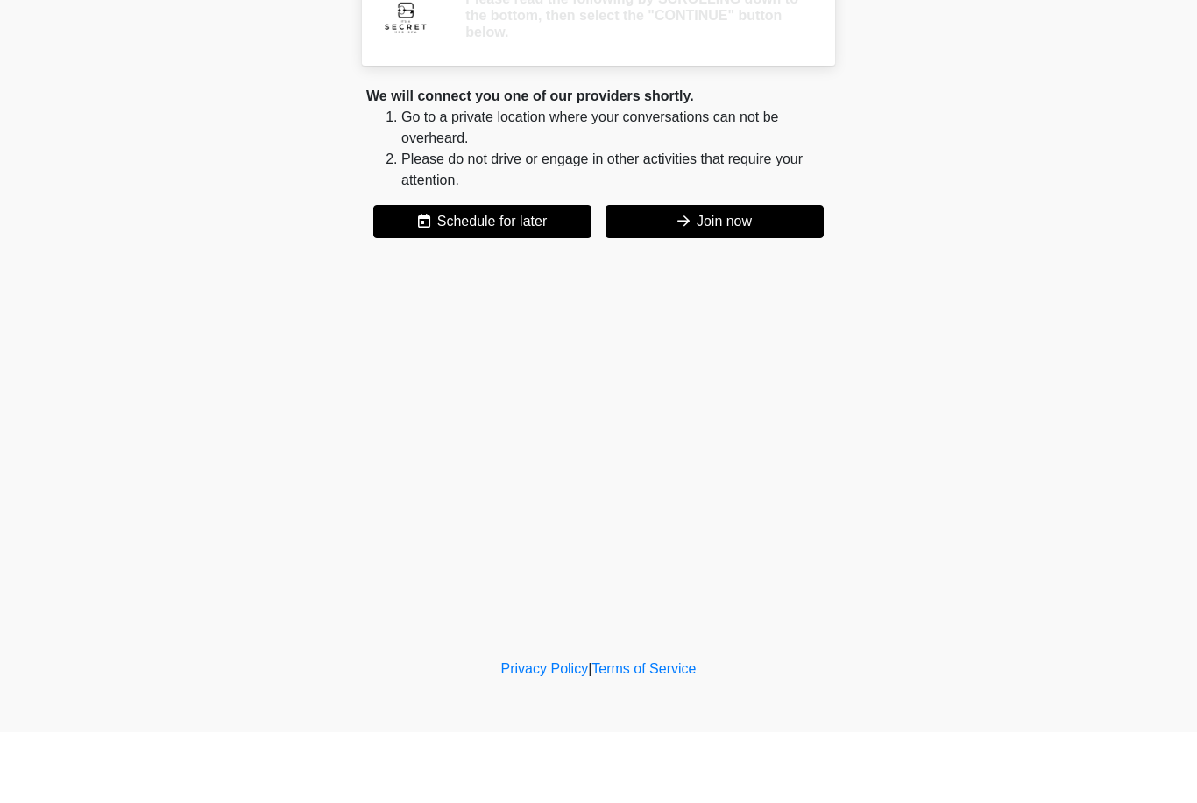
scroll to position [0, 0]
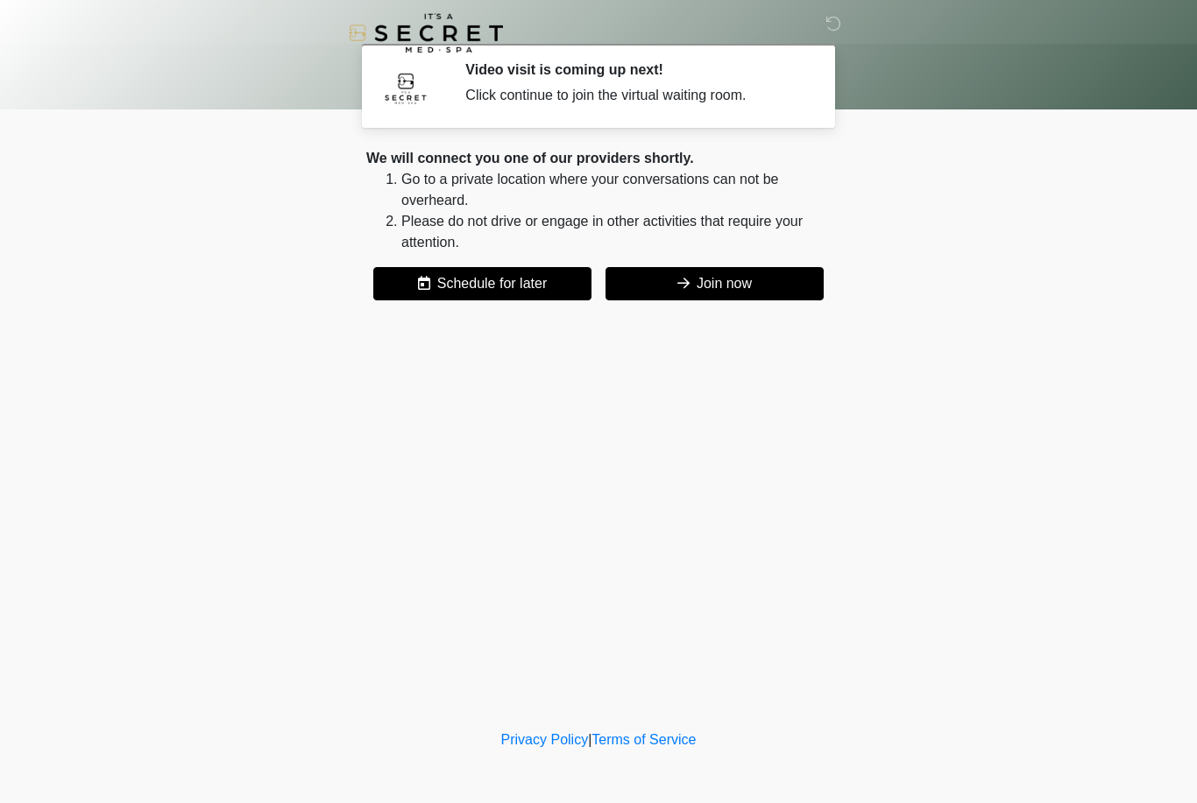
click at [751, 256] on div "We will connect you one of our providers shortly. Go to a private location wher…" at bounding box center [598, 224] width 464 height 152
click at [726, 321] on div "‎ ‎ Video visit is coming up next! Click continue to join the virtual waiting r…" at bounding box center [599, 363] width 526 height 691
click at [738, 278] on button "Join now" at bounding box center [714, 283] width 218 height 33
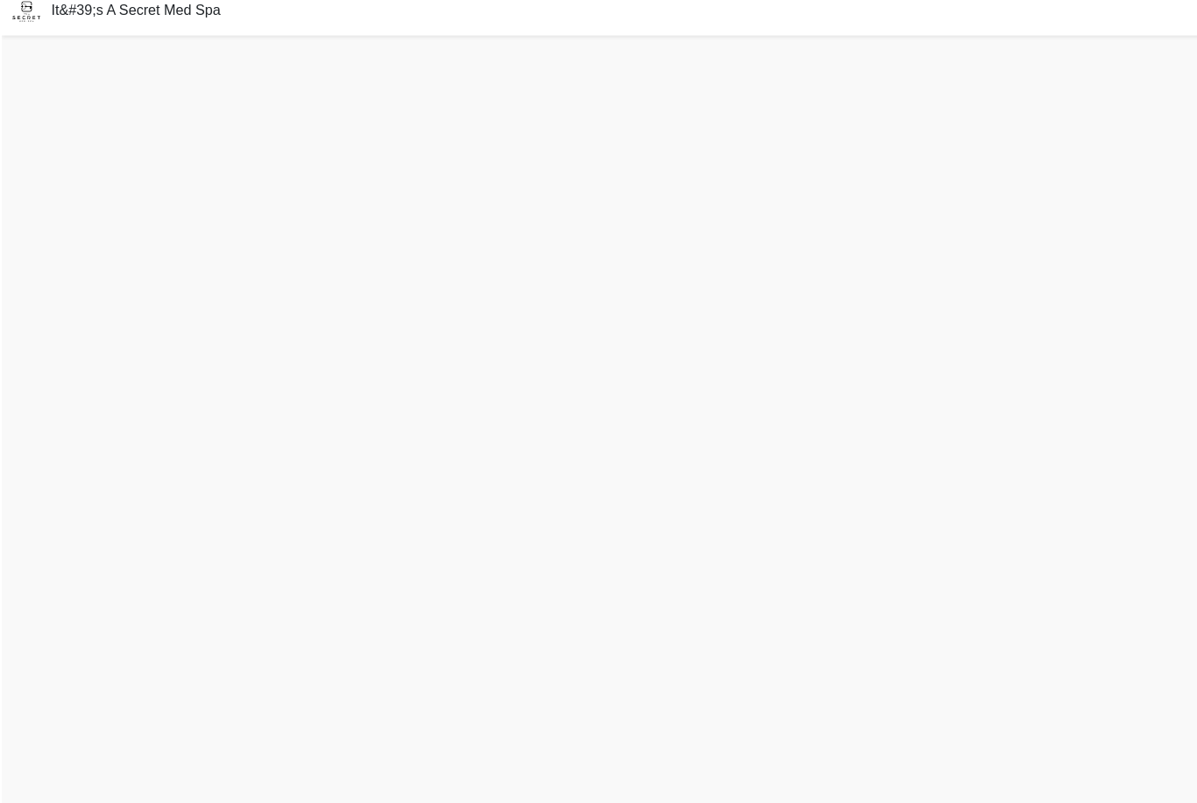
scroll to position [6, 0]
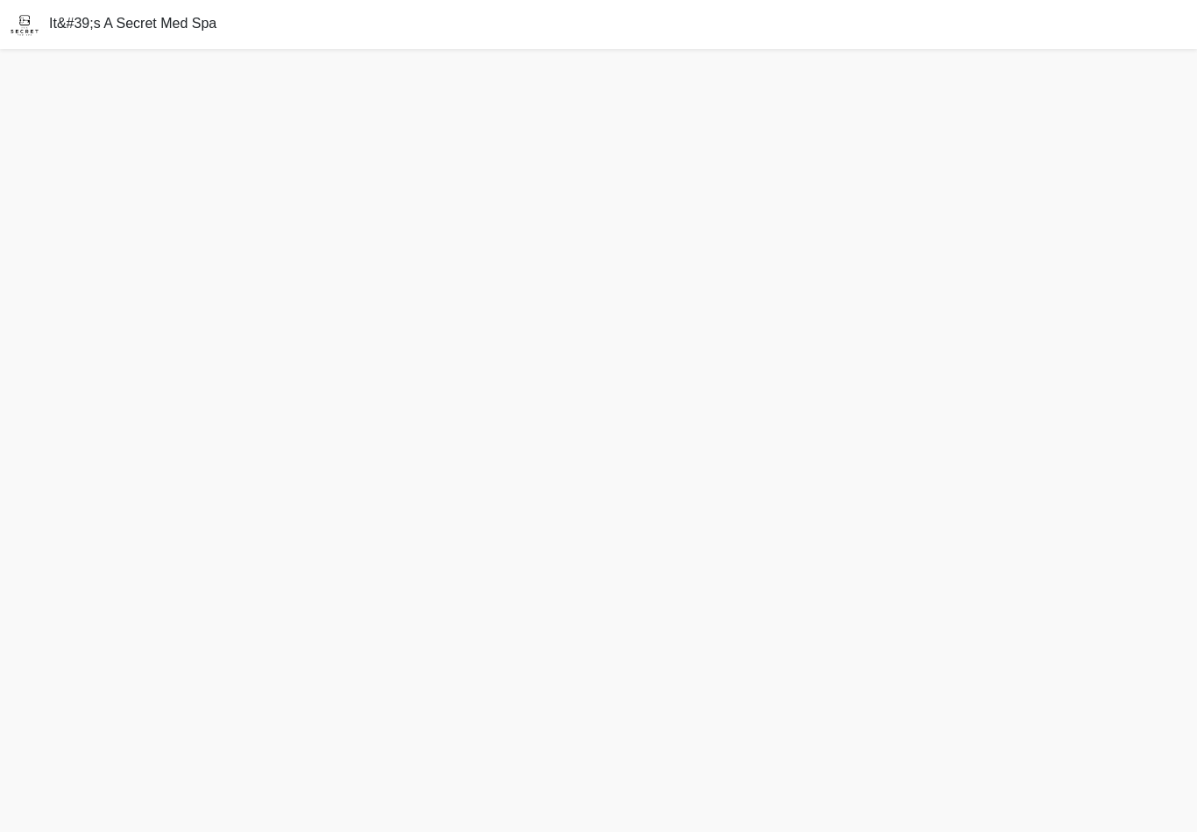
scroll to position [27, 0]
